Goal: Communication & Community: Answer question/provide support

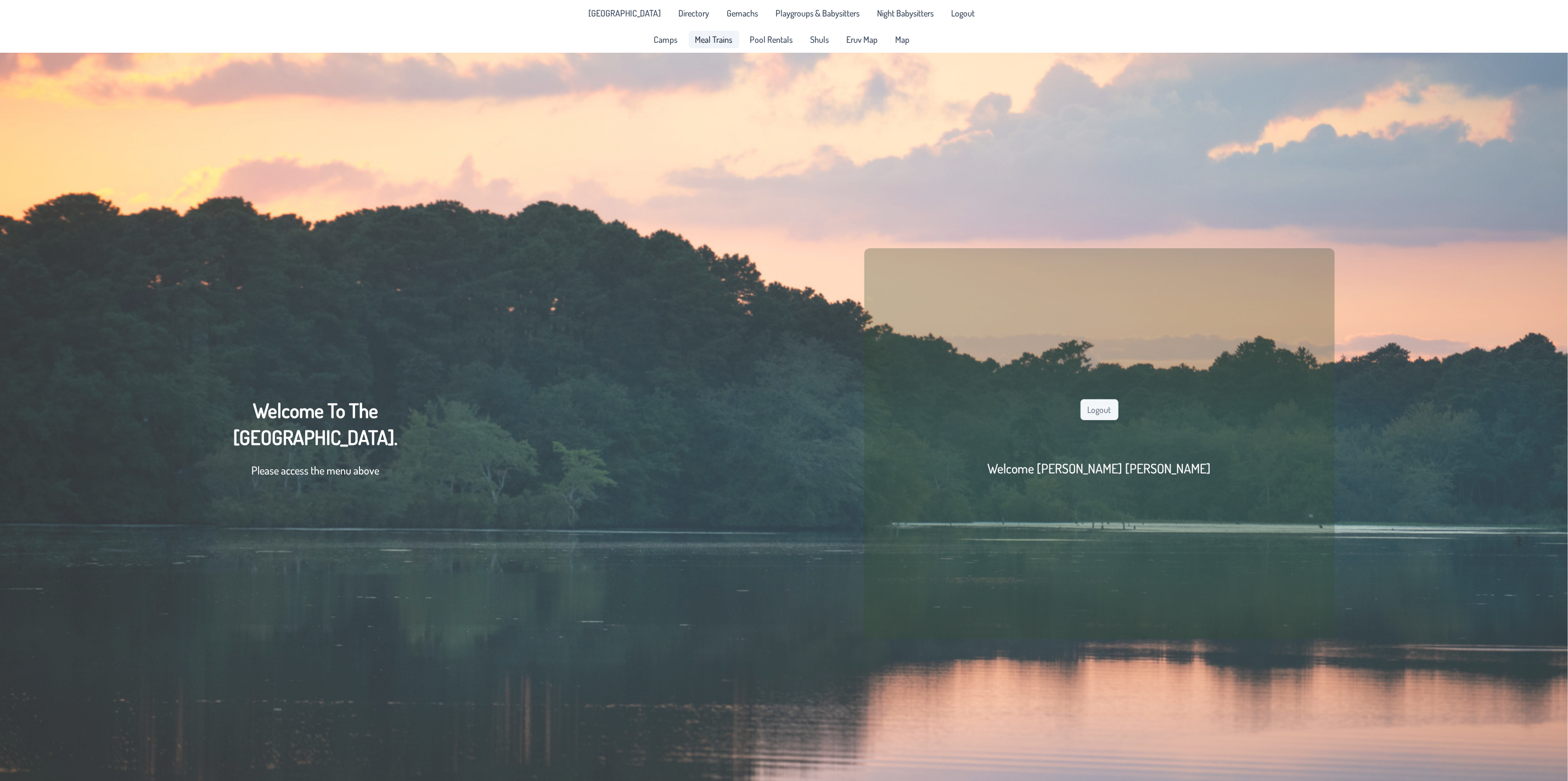
click at [727, 39] on span "Meal Trains" at bounding box center [714, 39] width 37 height 9
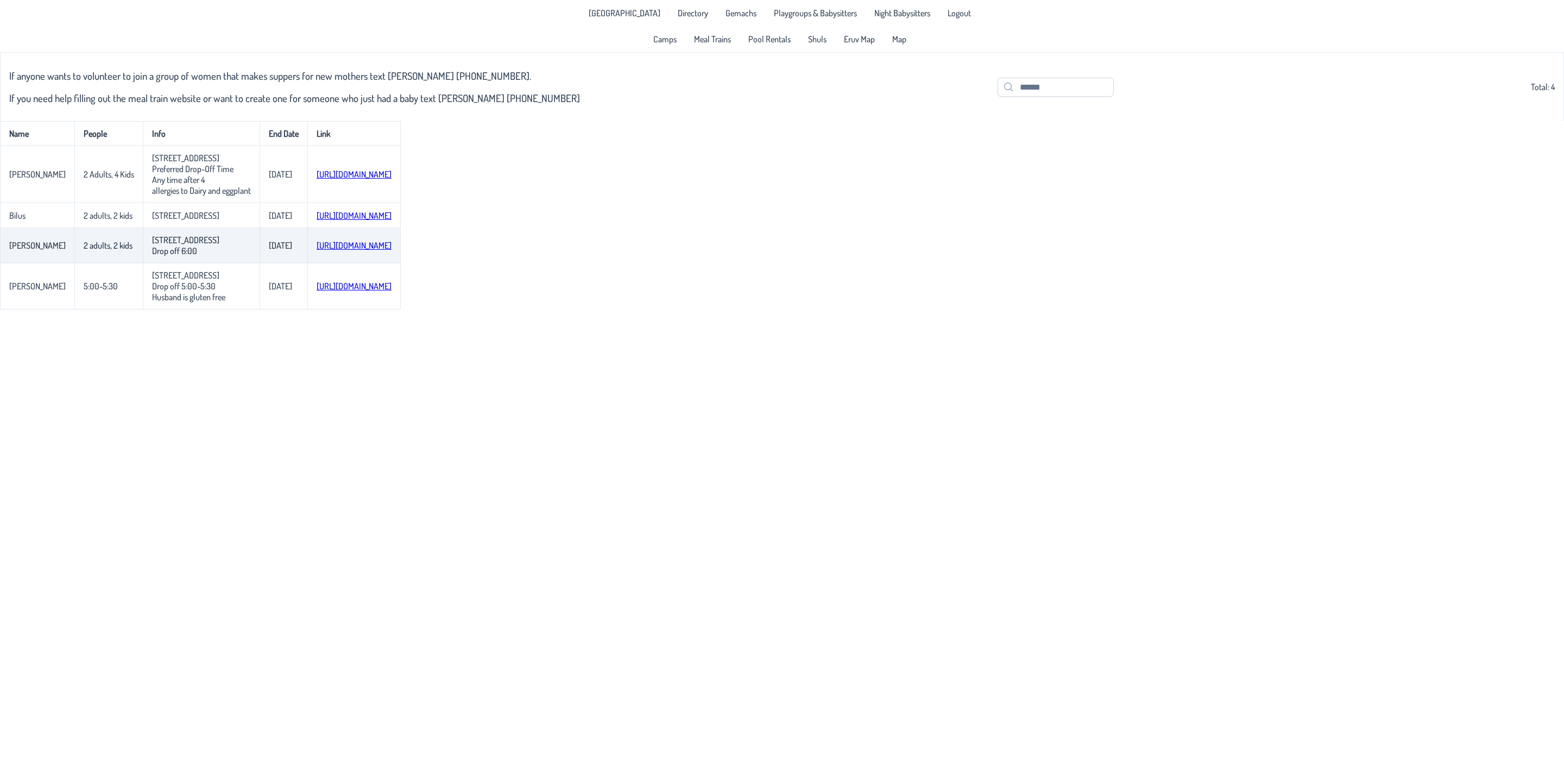
click at [361, 249] on link "[URL][DOMAIN_NAME]" at bounding box center [353, 245] width 75 height 11
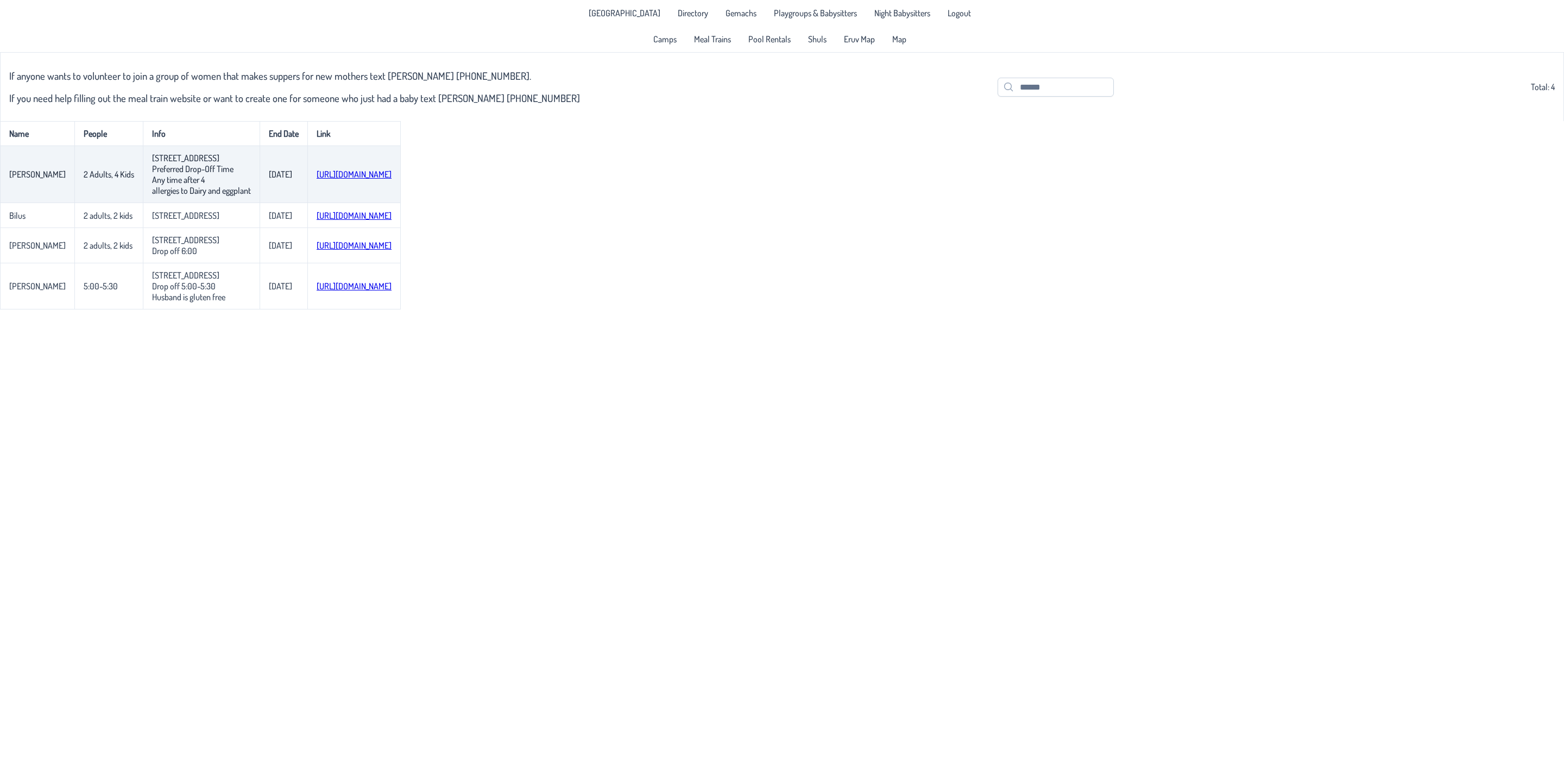
click at [372, 170] on td "[URL][DOMAIN_NAME]" at bounding box center [354, 175] width 93 height 57
click at [372, 172] on link "[URL][DOMAIN_NAME]" at bounding box center [353, 174] width 75 height 11
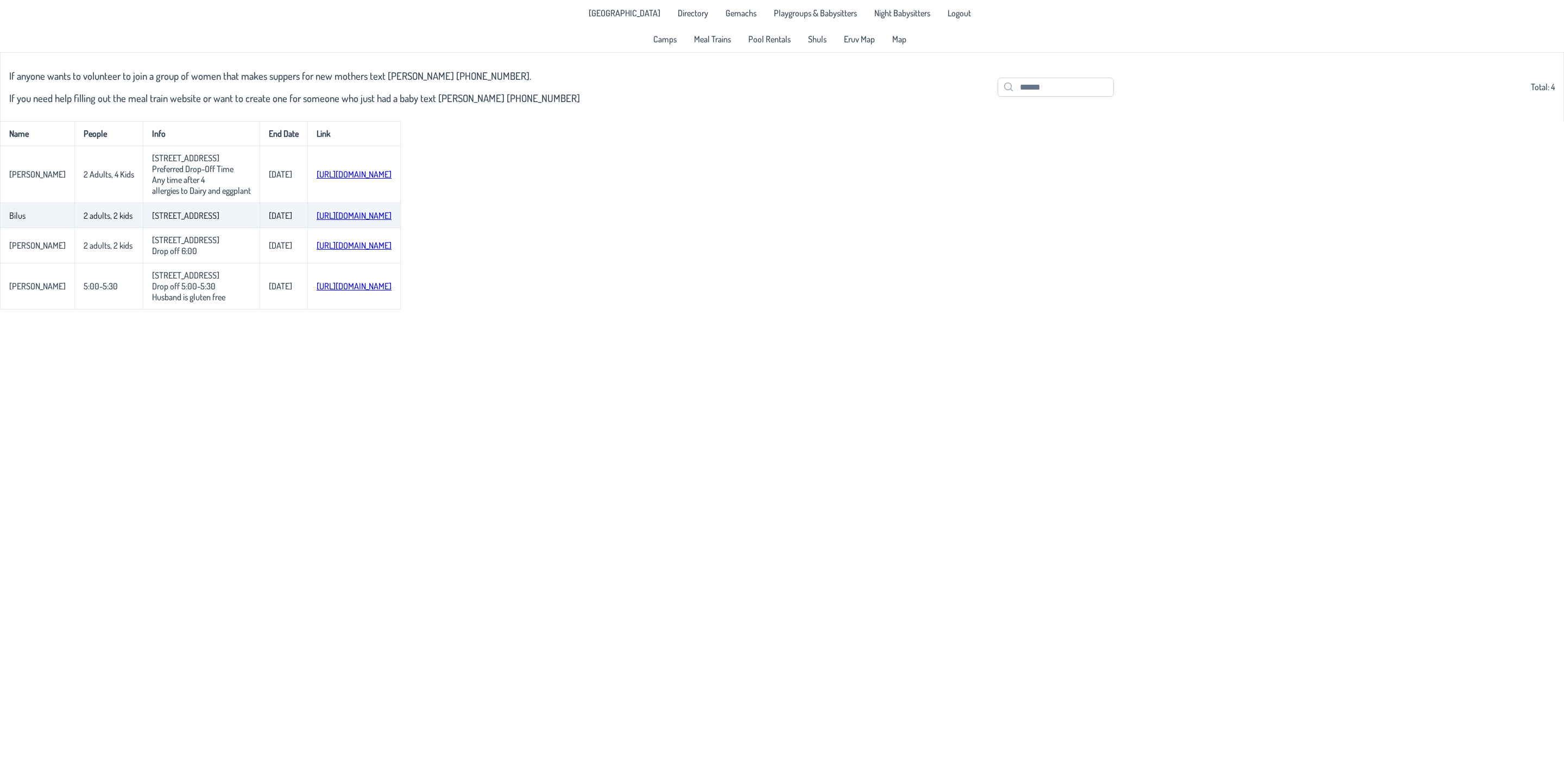
click at [345, 220] on link "[URL][DOMAIN_NAME]" at bounding box center [353, 215] width 75 height 11
click at [392, 251] on link "[URL][DOMAIN_NAME]" at bounding box center [353, 245] width 75 height 11
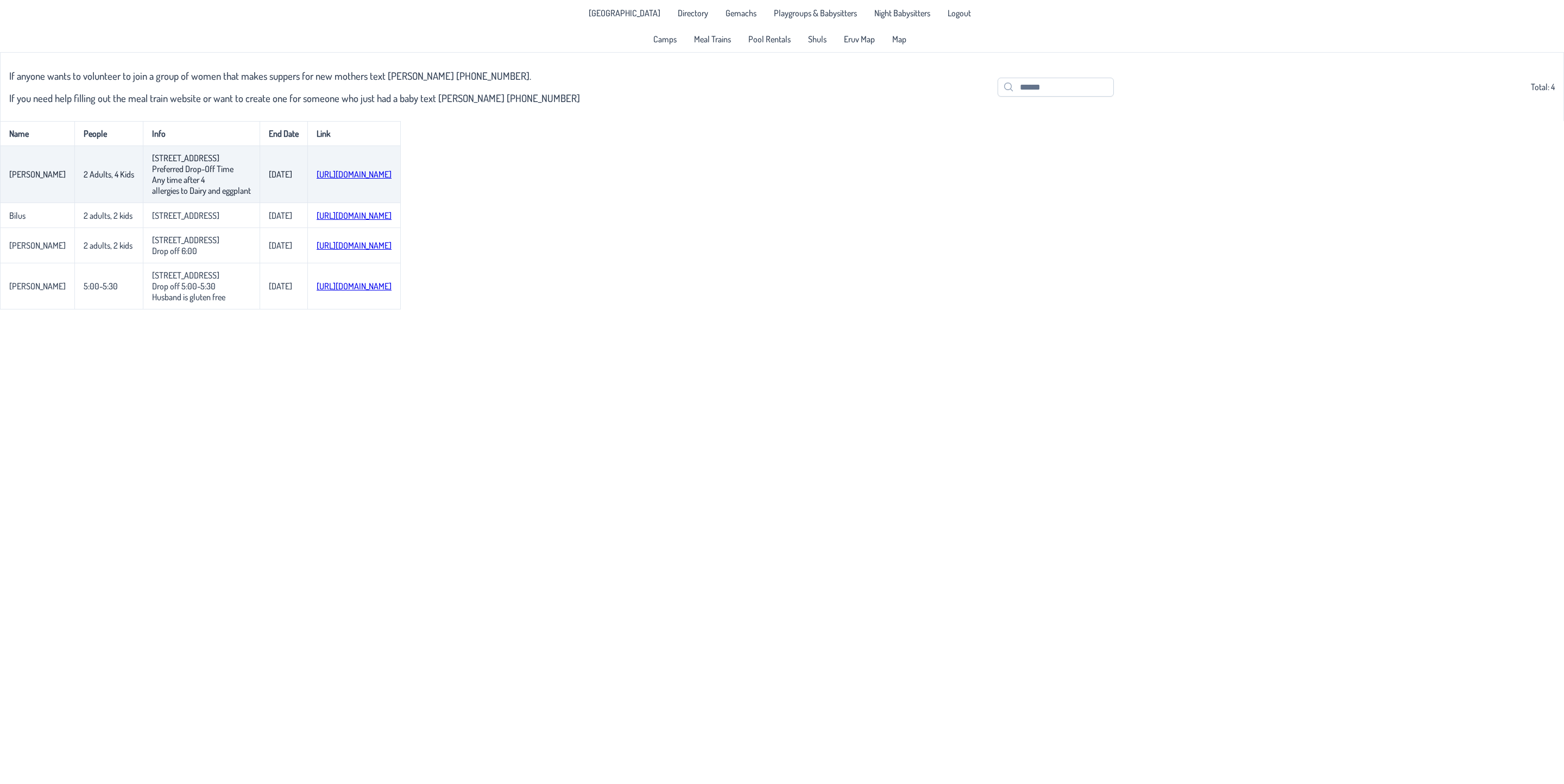
click at [382, 171] on td "[URL][DOMAIN_NAME]" at bounding box center [354, 175] width 93 height 57
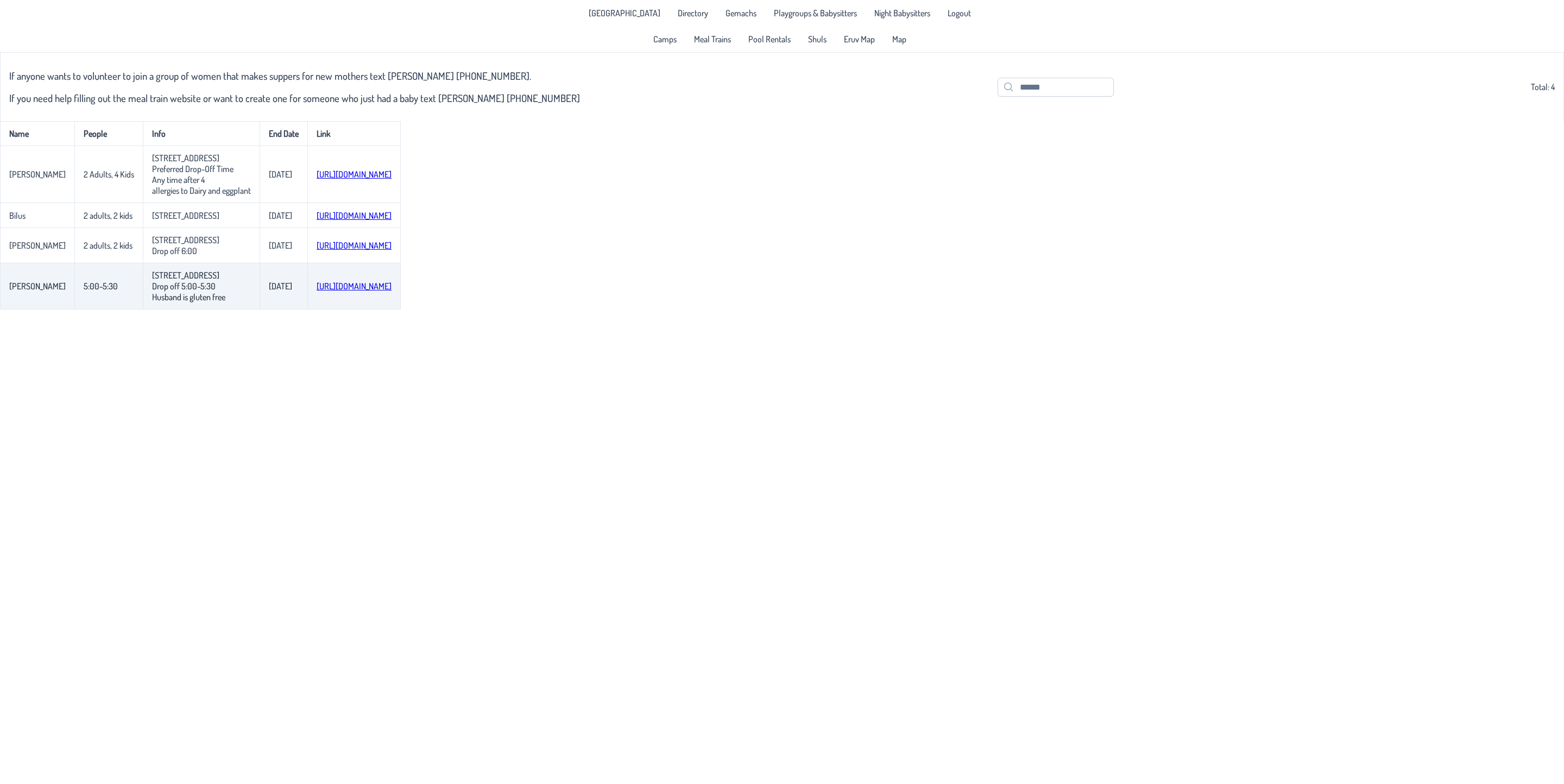
click at [357, 291] on link "[URL][DOMAIN_NAME]" at bounding box center [353, 286] width 75 height 11
